Goal: Task Accomplishment & Management: Complete application form

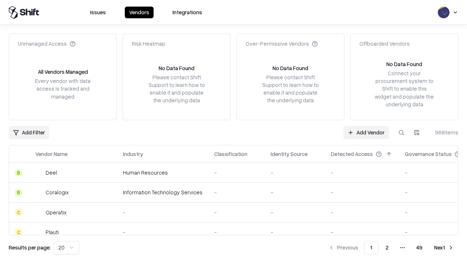
click at [366, 132] on link "Add Vendor" at bounding box center [366, 132] width 46 height 13
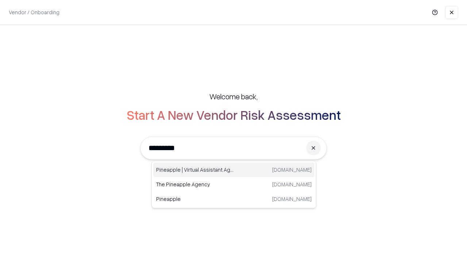
click at [234, 170] on div "Pineapple | Virtual Assistant Agency trypineapple.com" at bounding box center [233, 169] width 161 height 15
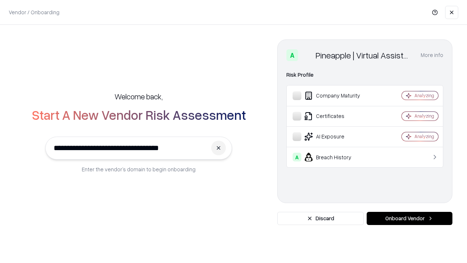
type input "**********"
click at [409, 218] on button "Onboard Vendor" at bounding box center [410, 218] width 86 height 13
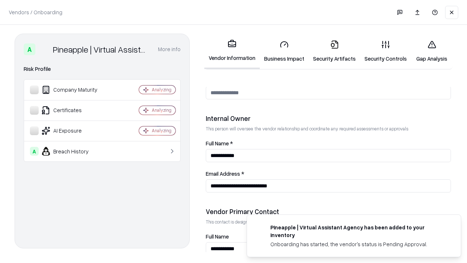
scroll to position [378, 0]
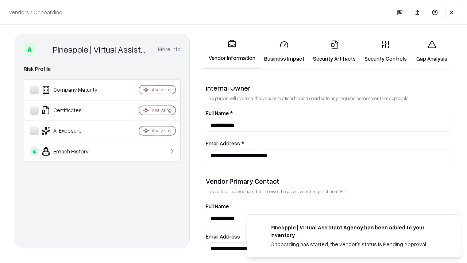
click at [334, 51] on link "Security Artifacts" at bounding box center [334, 51] width 51 height 34
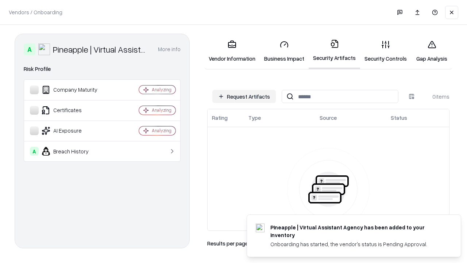
click at [244, 96] on button "Request Artifacts" at bounding box center [243, 96] width 63 height 13
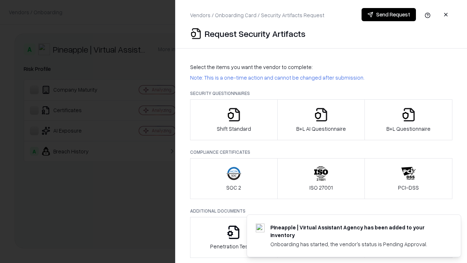
click at [408, 120] on icon "button" at bounding box center [408, 114] width 15 height 15
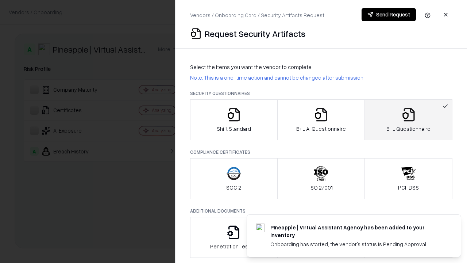
click at [321, 120] on icon "button" at bounding box center [321, 114] width 15 height 15
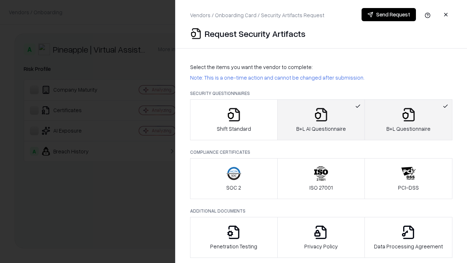
click at [389, 15] on button "Send Request" at bounding box center [389, 14] width 54 height 13
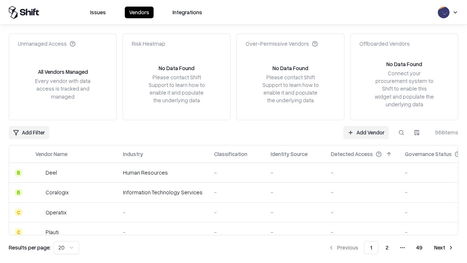
click at [401, 132] on button at bounding box center [401, 132] width 13 height 13
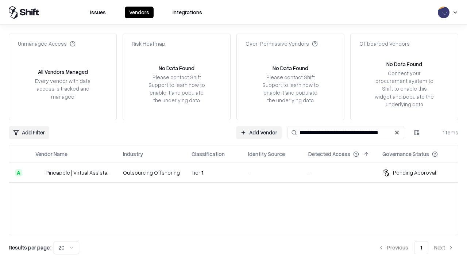
type input "**********"
click at [238, 172] on td "Tier 1" at bounding box center [214, 173] width 57 height 20
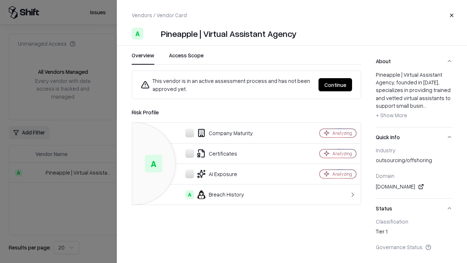
click at [335, 85] on button "Continue" at bounding box center [335, 84] width 34 height 13
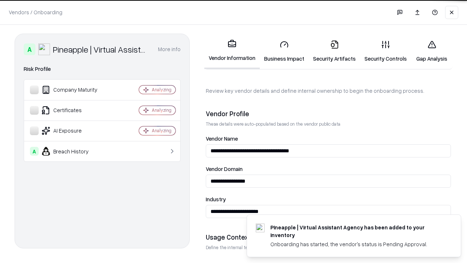
click at [334, 51] on link "Security Artifacts" at bounding box center [334, 51] width 51 height 34
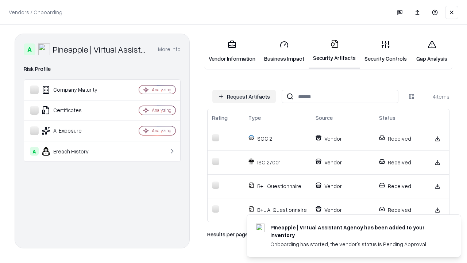
click at [432, 51] on link "Gap Analysis" at bounding box center [431, 51] width 41 height 34
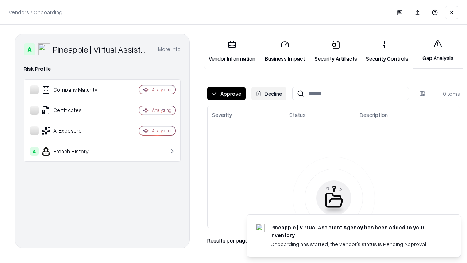
click at [226, 93] on button "Approve" at bounding box center [226, 93] width 38 height 13
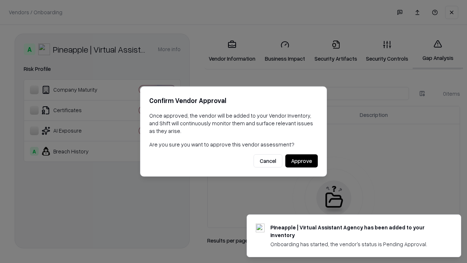
click at [301, 161] on button "Approve" at bounding box center [301, 160] width 32 height 13
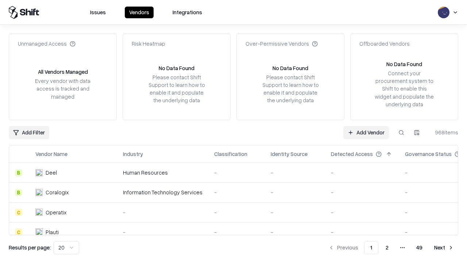
type input "**********"
click at [366, 132] on link "Add Vendor" at bounding box center [366, 132] width 46 height 13
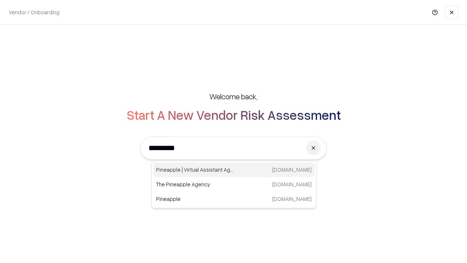
click at [234, 170] on div "Pineapple | Virtual Assistant Agency trypineapple.com" at bounding box center [233, 169] width 161 height 15
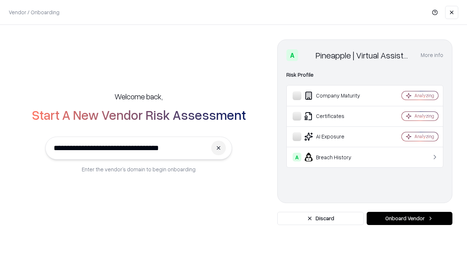
type input "**********"
click at [409, 218] on button "Onboard Vendor" at bounding box center [410, 218] width 86 height 13
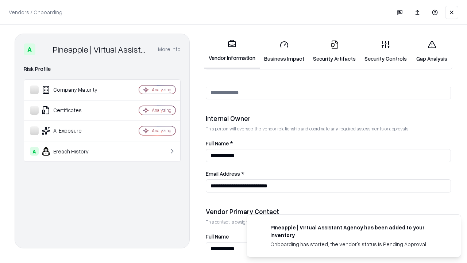
scroll to position [378, 0]
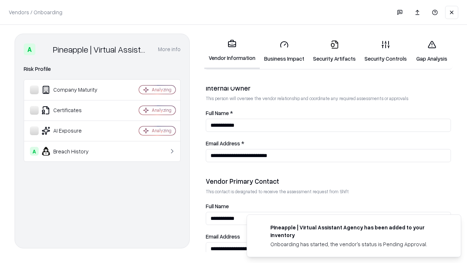
click at [432, 51] on link "Gap Analysis" at bounding box center [431, 51] width 41 height 34
